Goal: Task Accomplishment & Management: Use online tool/utility

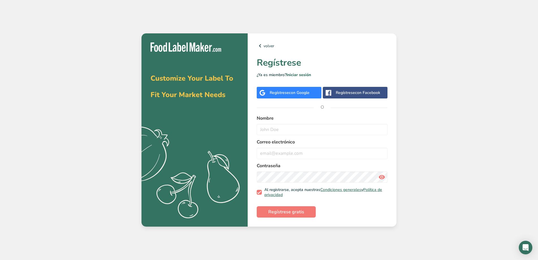
click at [275, 96] on div "Regístrese con Google" at bounding box center [289, 93] width 65 height 12
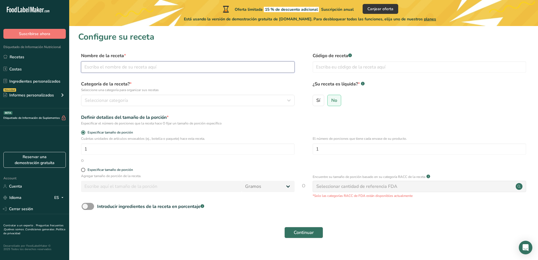
click at [114, 67] on input "text" at bounding box center [188, 66] width 214 height 11
click at [109, 66] on input "text" at bounding box center [188, 66] width 214 height 11
type input "Rolls Neoyorquinos"
click at [154, 99] on div "Seleccionar categoría" at bounding box center [186, 100] width 203 height 7
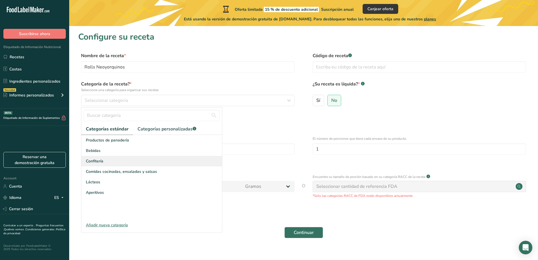
click at [115, 161] on div "Confitería" at bounding box center [151, 161] width 141 height 10
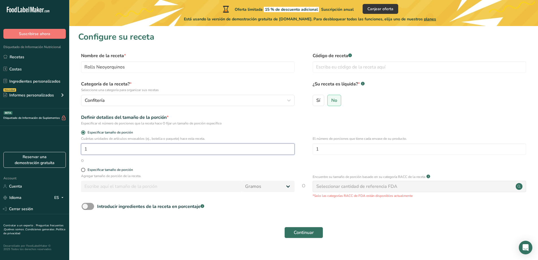
click at [123, 153] on input "1" at bounding box center [188, 148] width 214 height 11
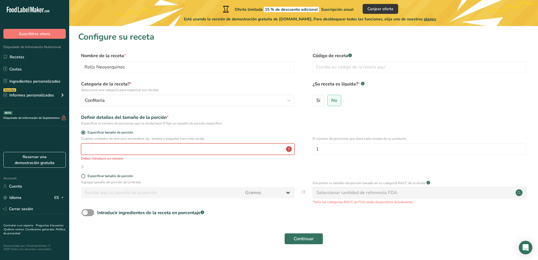
type input "1"
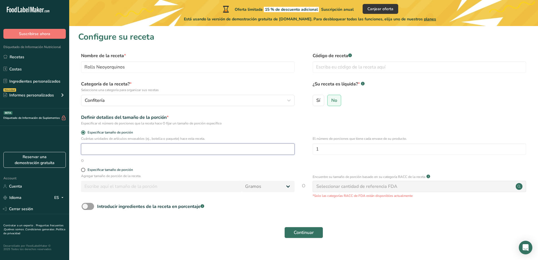
click at [123, 153] on input "number" at bounding box center [188, 148] width 214 height 11
click at [118, 149] on input "1" at bounding box center [188, 148] width 214 height 11
type input "10"
click at [101, 170] on div "Especificar tamaño de porción" at bounding box center [110, 169] width 45 height 4
click at [85, 170] on input "Especificar tamaño de porción" at bounding box center [83, 170] width 4 height 4
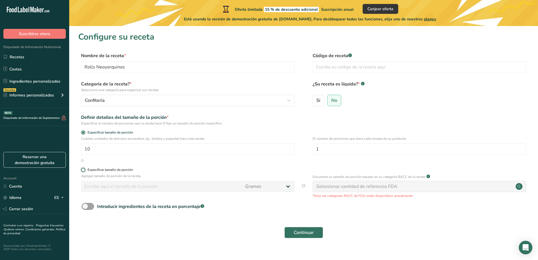
radio input "true"
radio input "false"
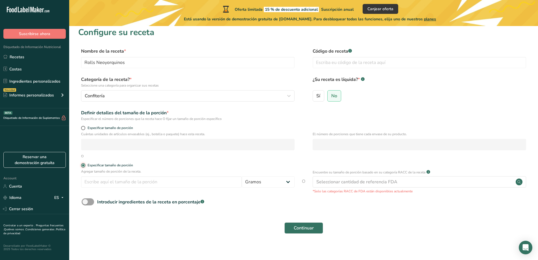
scroll to position [9, 0]
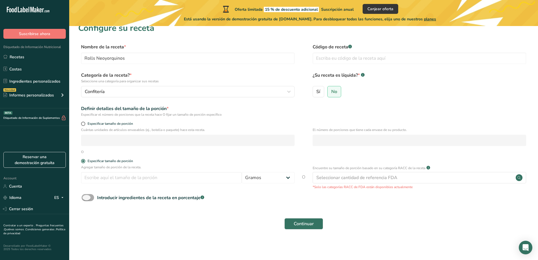
click at [86, 199] on span at bounding box center [88, 197] width 12 height 7
click at [85, 199] on input "Introducir ingredientes de la receta en porcentaje .a-a{fill:#347362;}.b-a{fill…" at bounding box center [84, 197] width 4 height 4
checkbox input "true"
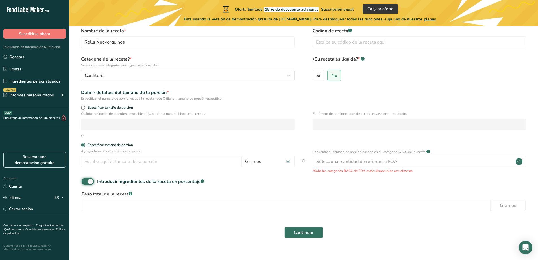
scroll to position [34, 0]
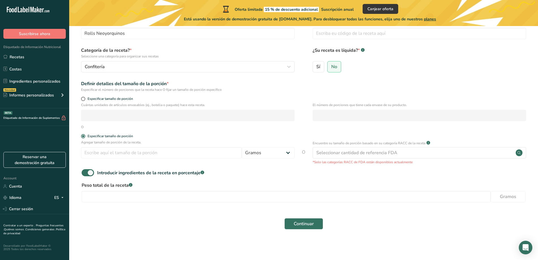
click at [138, 241] on section "Configure su receta Nombre de la receta * Rolls Neoyorquinos Código de receta .…" at bounding box center [303, 116] width 469 height 249
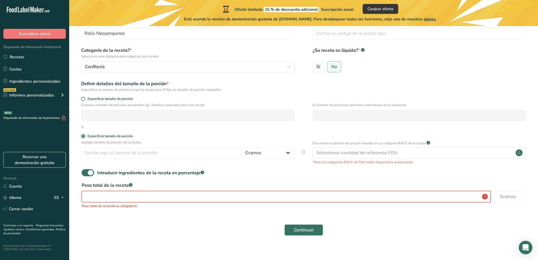
scroll to position [40, 0]
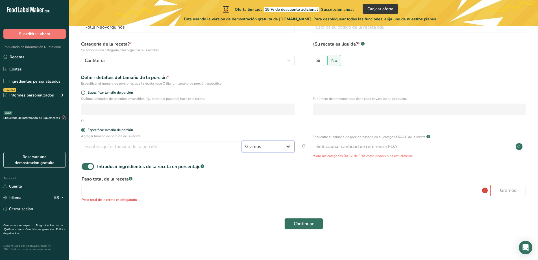
click at [253, 147] on select "Gramos kg mg mcg libras onza litro mL onza líquida cucharada cucharadita taza C…" at bounding box center [268, 146] width 53 height 11
select select "1"
click at [242, 141] on select "Gramos kg mg mcg libras onza litro mL onza líquida cucharada cucharadita taza C…" at bounding box center [268, 146] width 53 height 11
click at [334, 146] on div "Seleccionar cantidad de referencia FDA" at bounding box center [356, 146] width 81 height 7
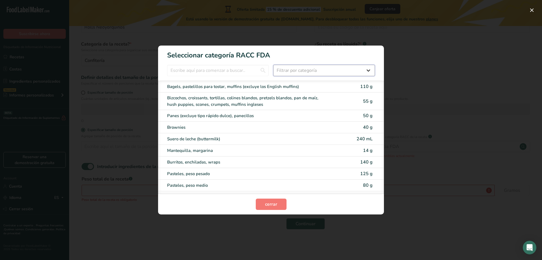
click at [298, 72] on select "Filtrar por categoría Todos Productos de panadería Bebidas Cereales y otros pro…" at bounding box center [324, 70] width 102 height 11
click at [180, 127] on div "Brownies" at bounding box center [247, 127] width 160 height 6
type input "40"
select select "0"
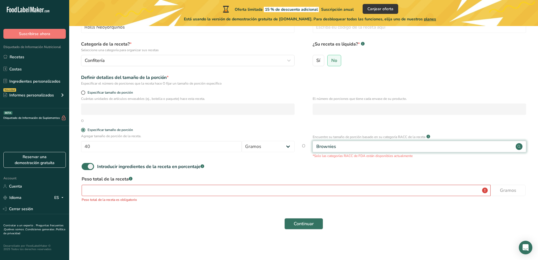
click at [353, 145] on div "Brownies" at bounding box center [420, 146] width 214 height 11
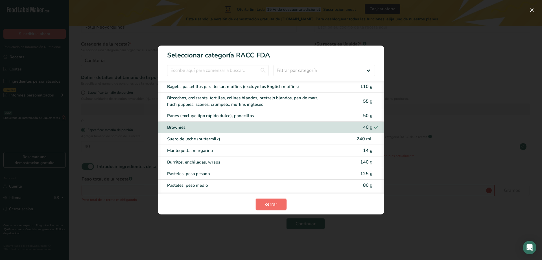
click at [271, 199] on button "cerrar" at bounding box center [271, 203] width 31 height 11
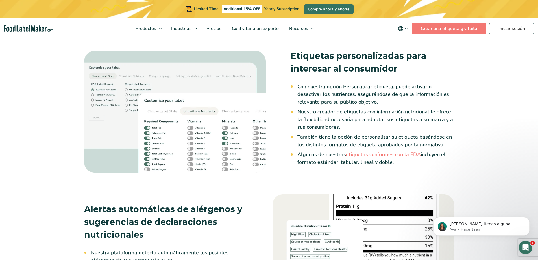
scroll to position [847, 0]
